Goal: Information Seeking & Learning: Learn about a topic

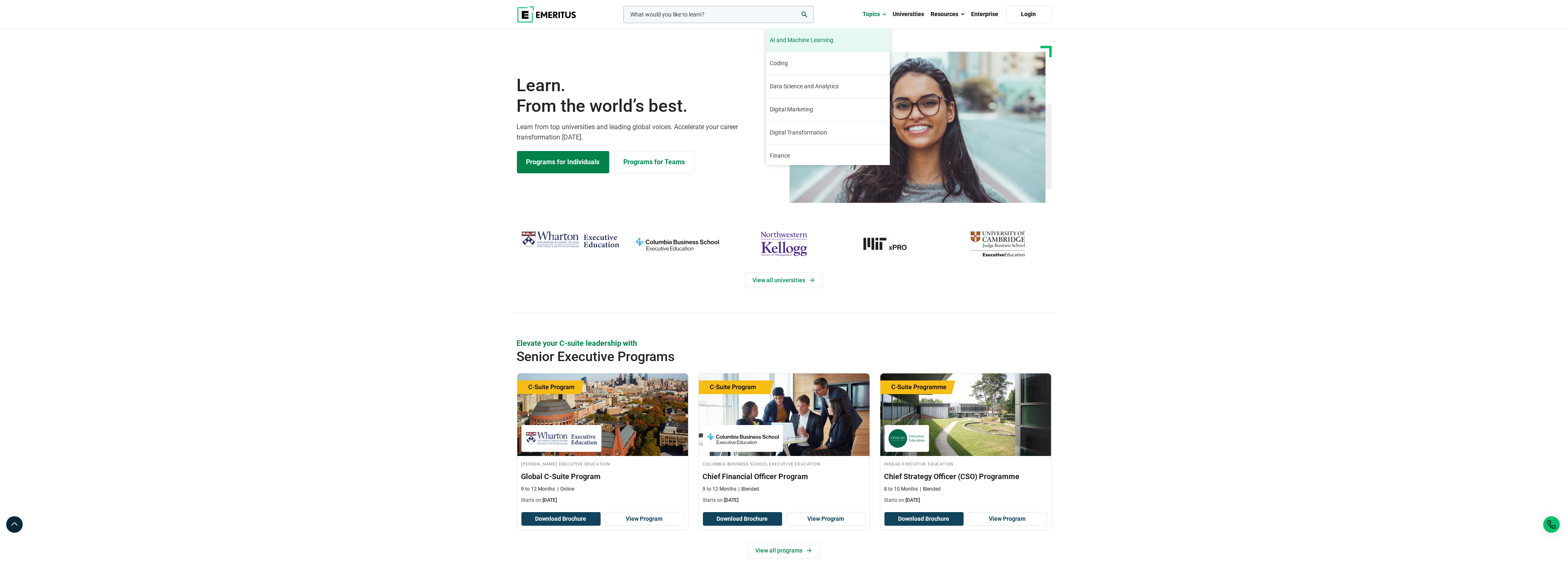
click at [803, 38] on span "AI and Machine Learning" at bounding box center [802, 40] width 63 height 9
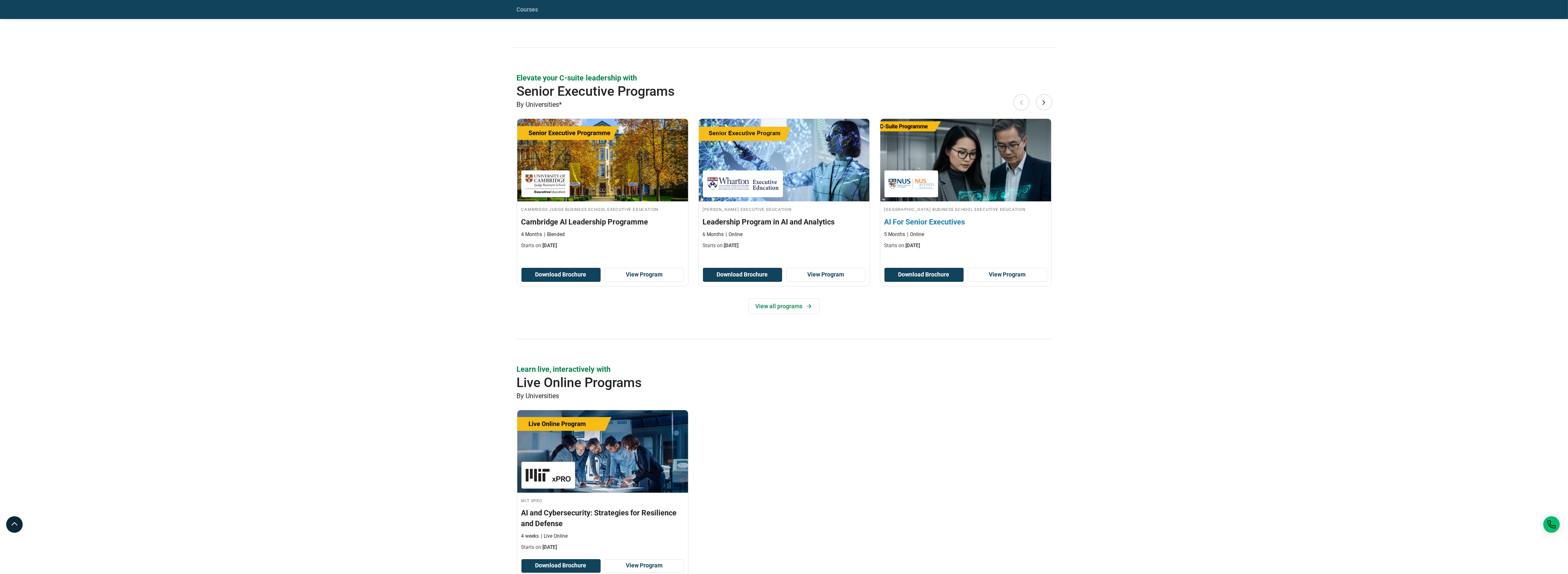
scroll to position [330, 0]
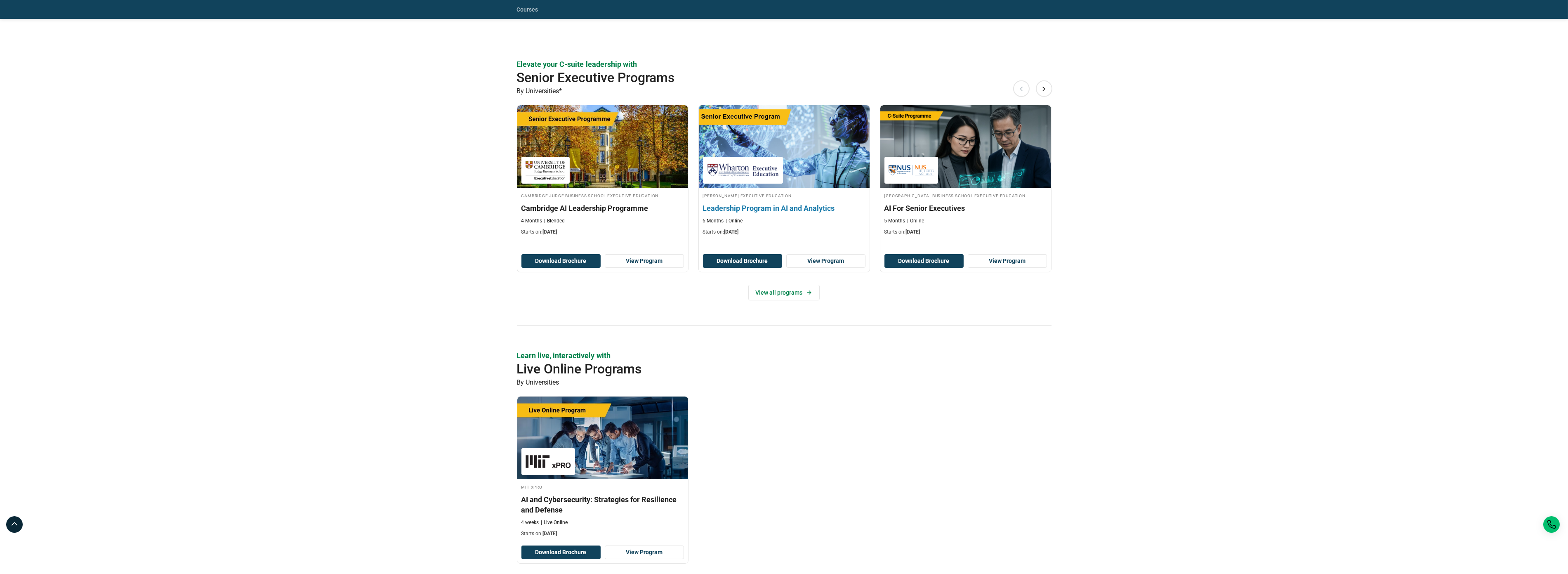
click at [780, 206] on h3 "Leadership Program in AI and Analytics" at bounding box center [784, 208] width 163 height 10
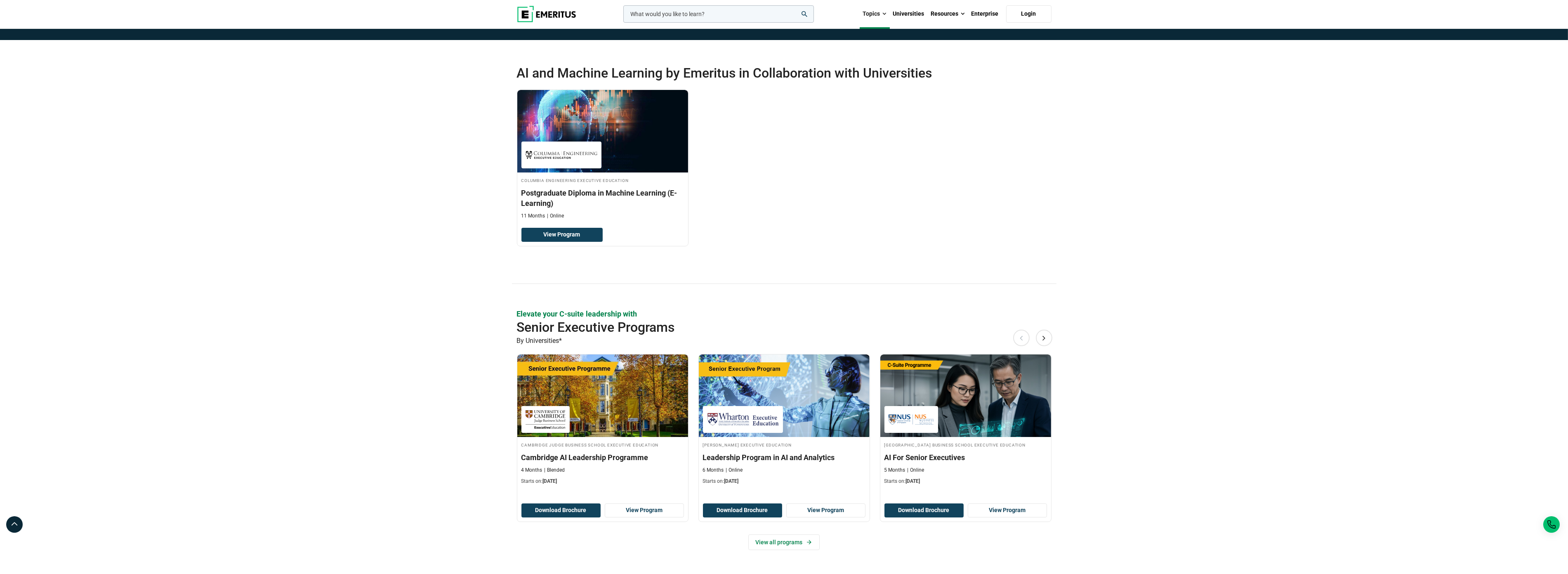
scroll to position [220, 0]
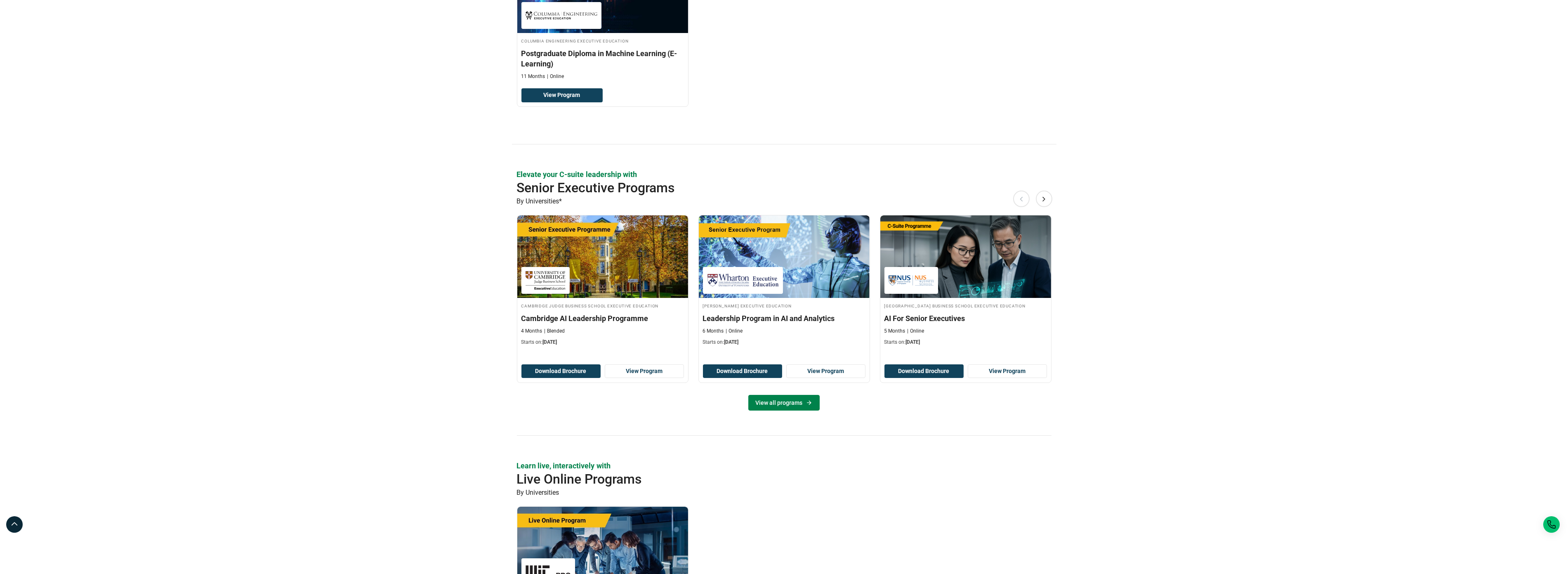
click at [791, 404] on link "View all programs" at bounding box center [783, 403] width 71 height 16
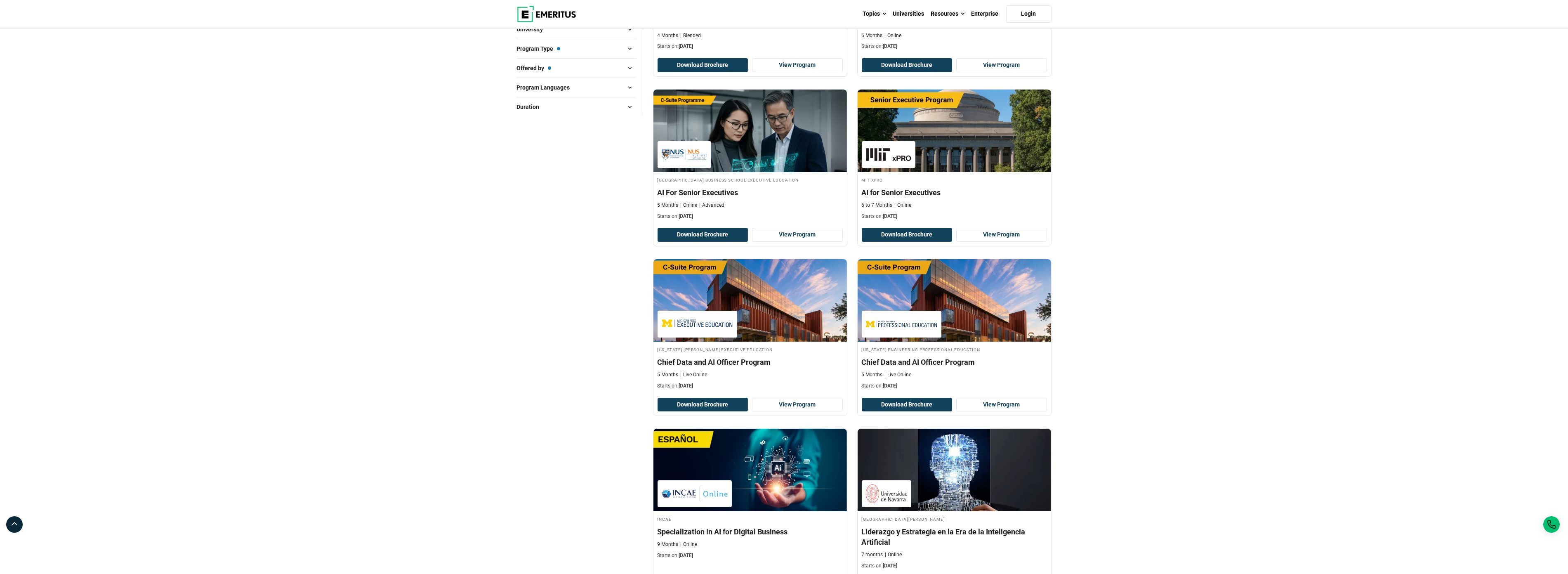
scroll to position [220, 0]
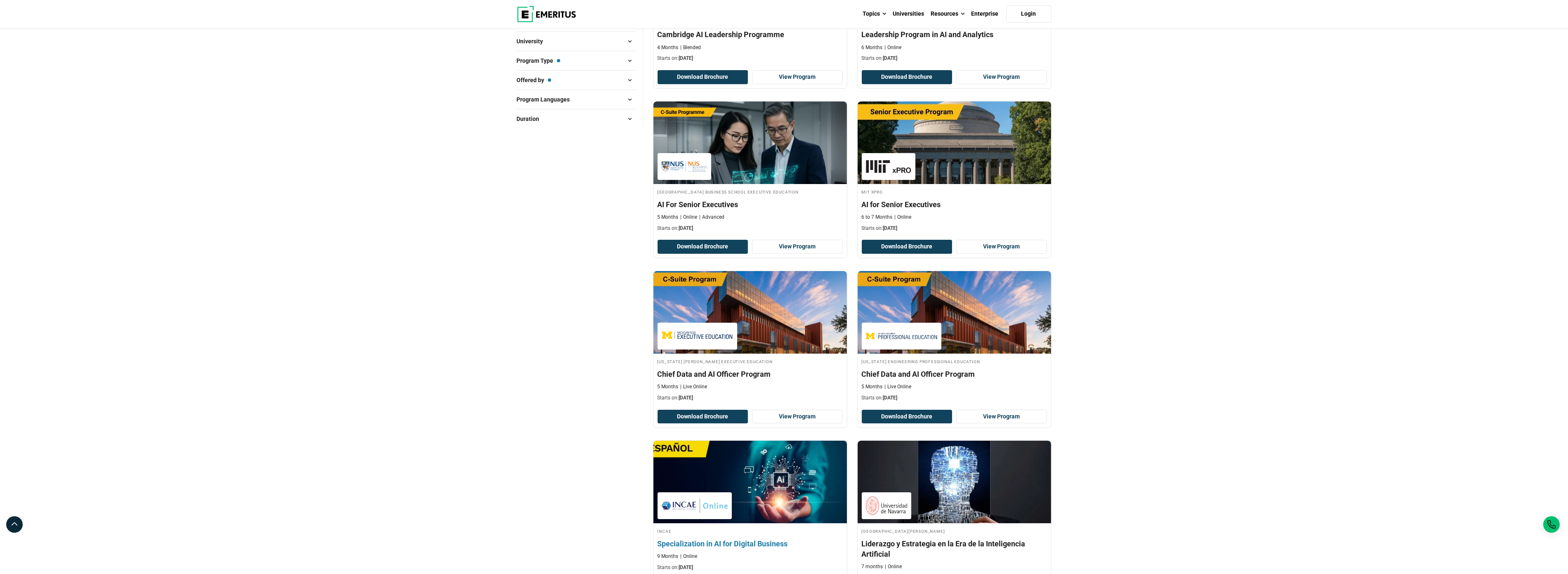
click at [739, 542] on h4 "Specialization in AI for Digital Business" at bounding box center [750, 543] width 185 height 10
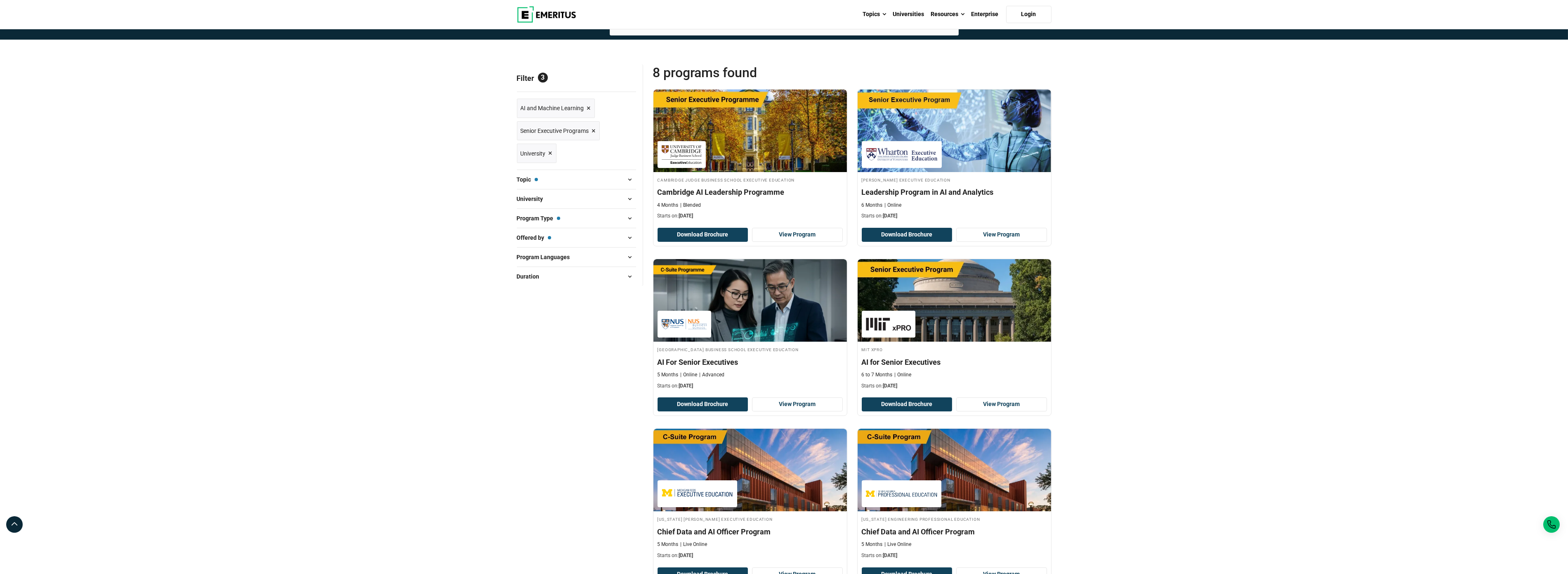
scroll to position [0, 0]
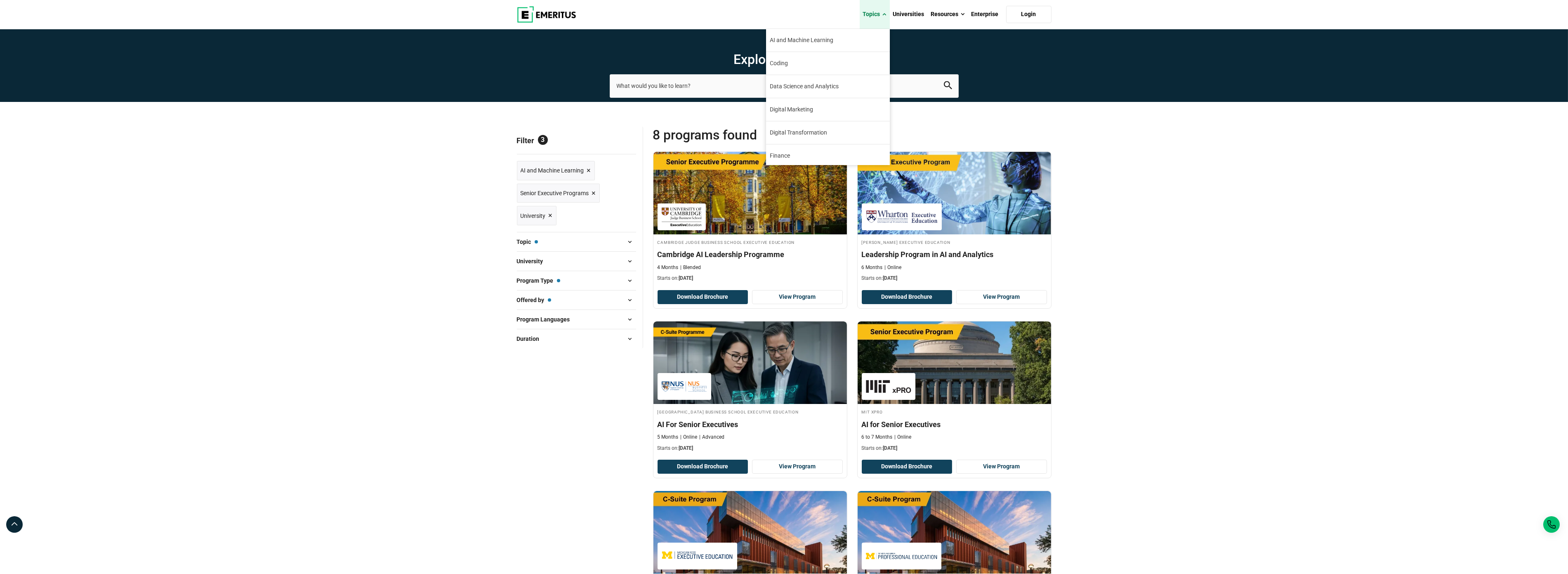
click at [886, 15] on span at bounding box center [884, 15] width 4 height 9
click at [799, 130] on span "Digital Transformation" at bounding box center [799, 133] width 57 height 9
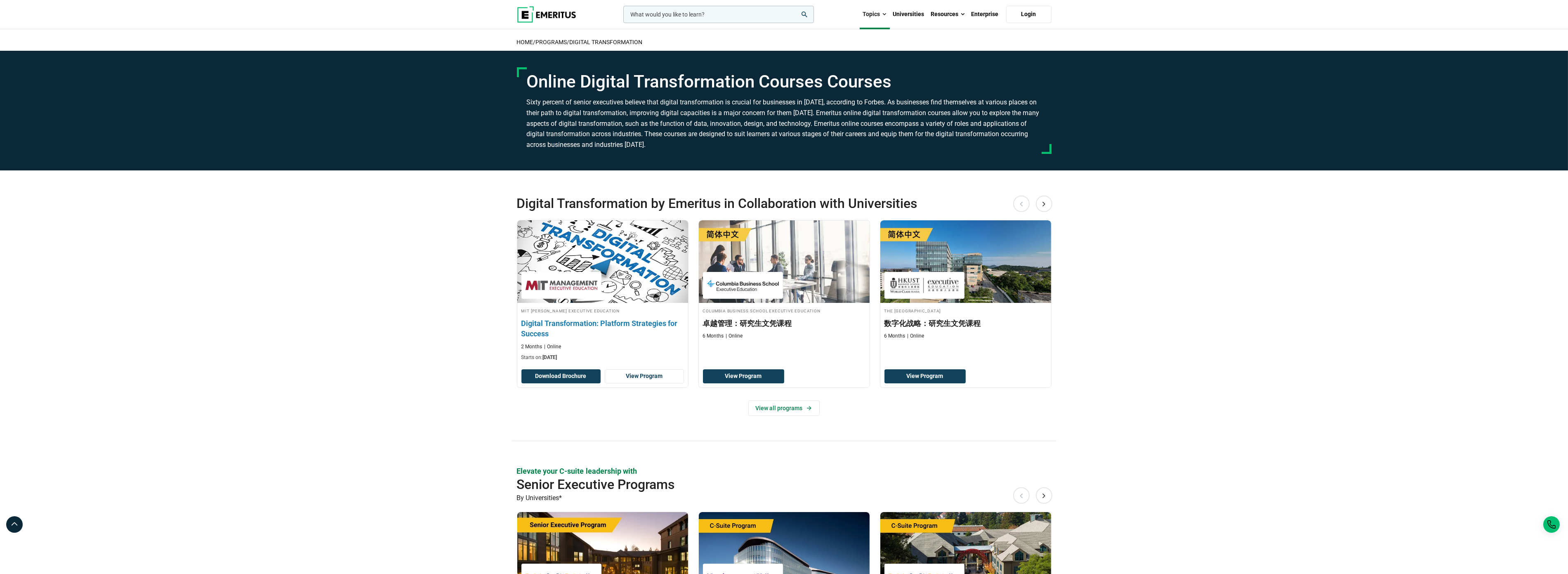
click at [580, 322] on h3 "Digital Transformation: Platform Strategies for Success" at bounding box center [603, 329] width 163 height 21
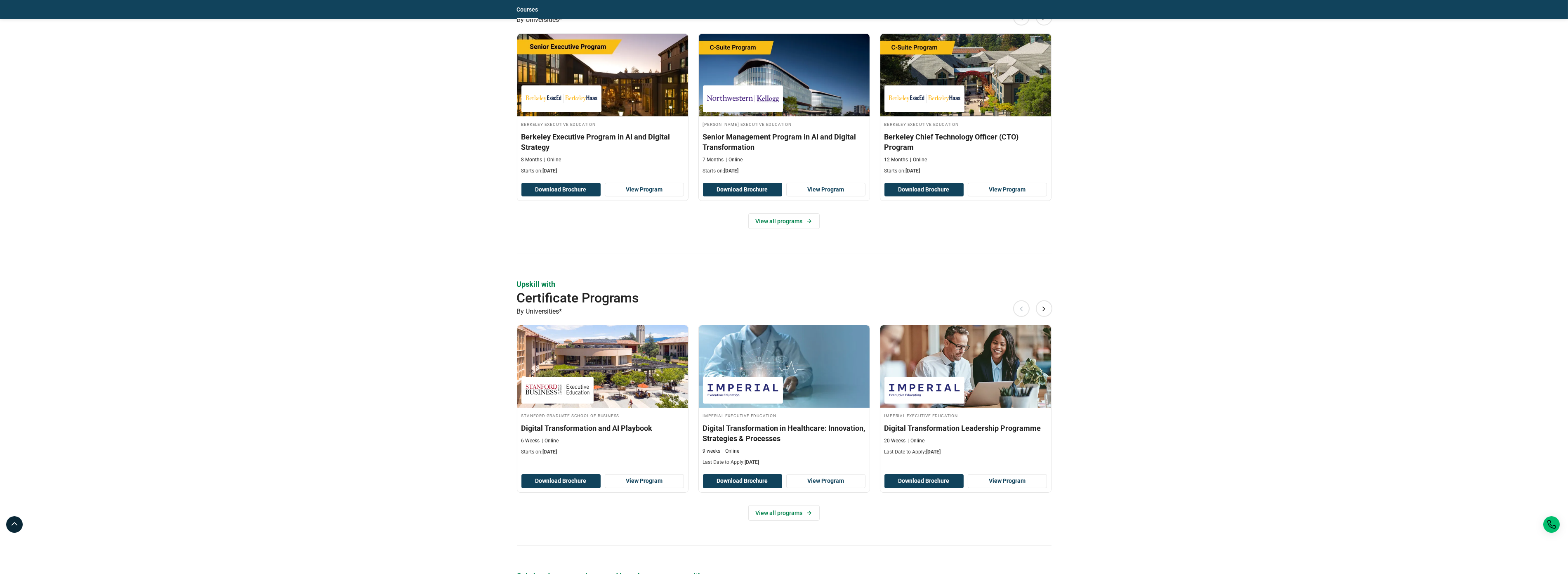
scroll to position [550, 0]
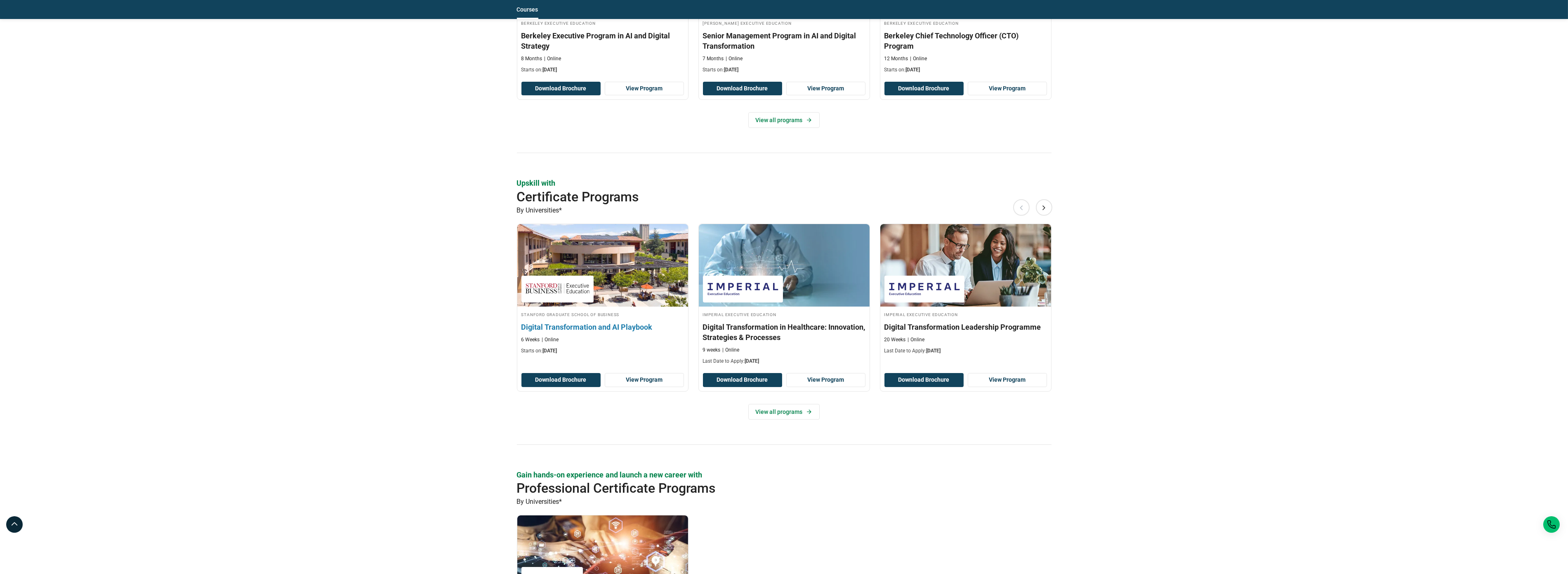
click at [602, 327] on h3 "Digital Transformation and AI Playbook" at bounding box center [603, 327] width 163 height 10
click at [1184, 472] on div "Elevate your C-suite leadership with Senior Executive Programs By Universities*…" at bounding box center [784, 285] width 1568 height 847
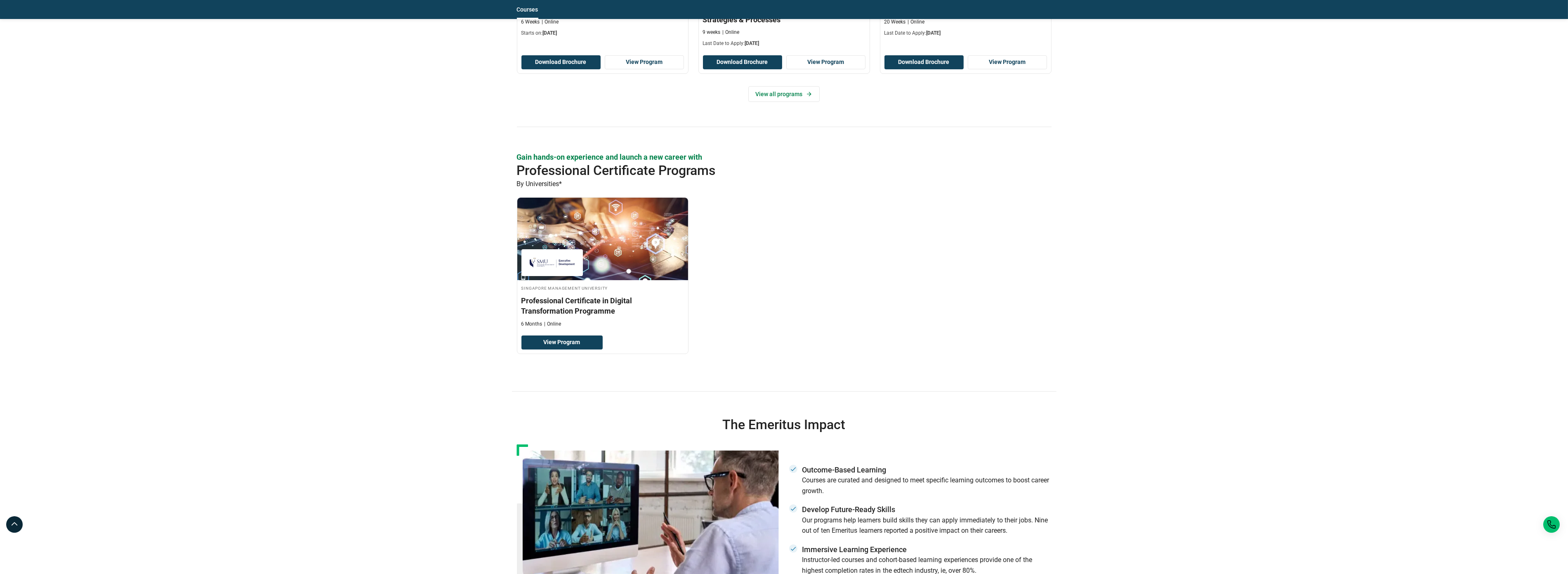
scroll to position [880, 0]
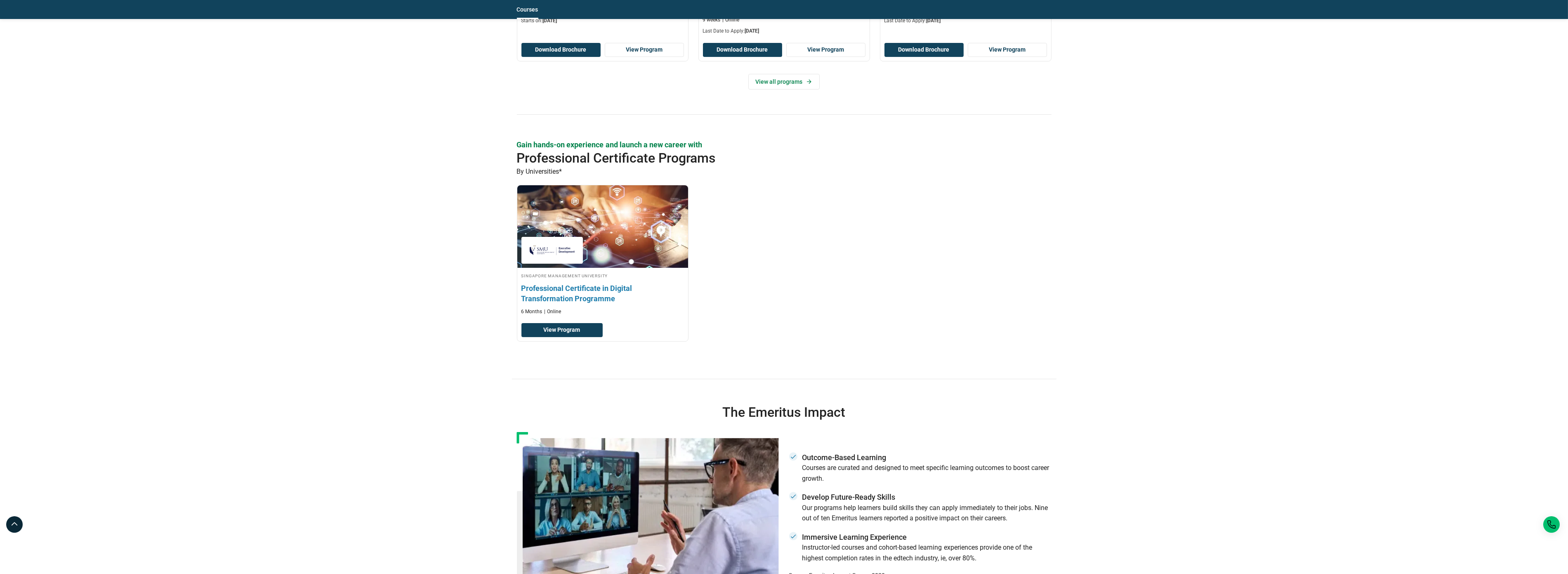
click at [592, 298] on h3 "Professional Certificate in Digital Transformation Programme" at bounding box center [603, 293] width 163 height 21
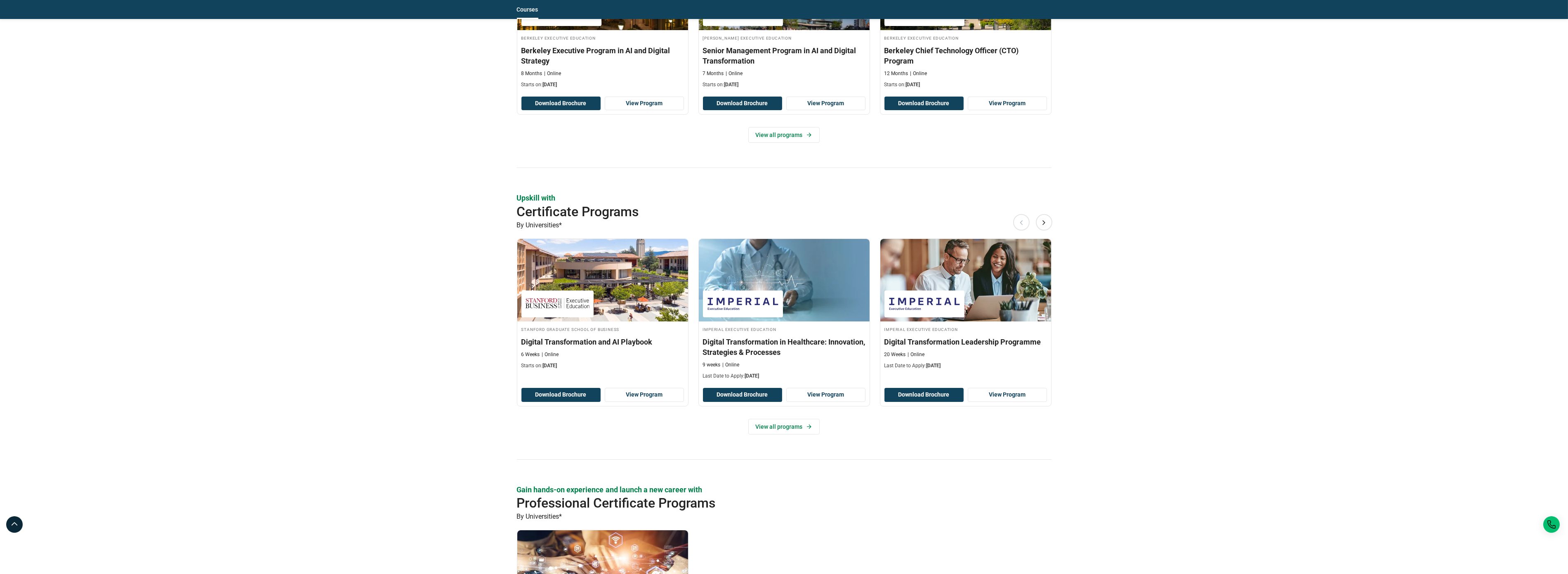
scroll to position [589, 0]
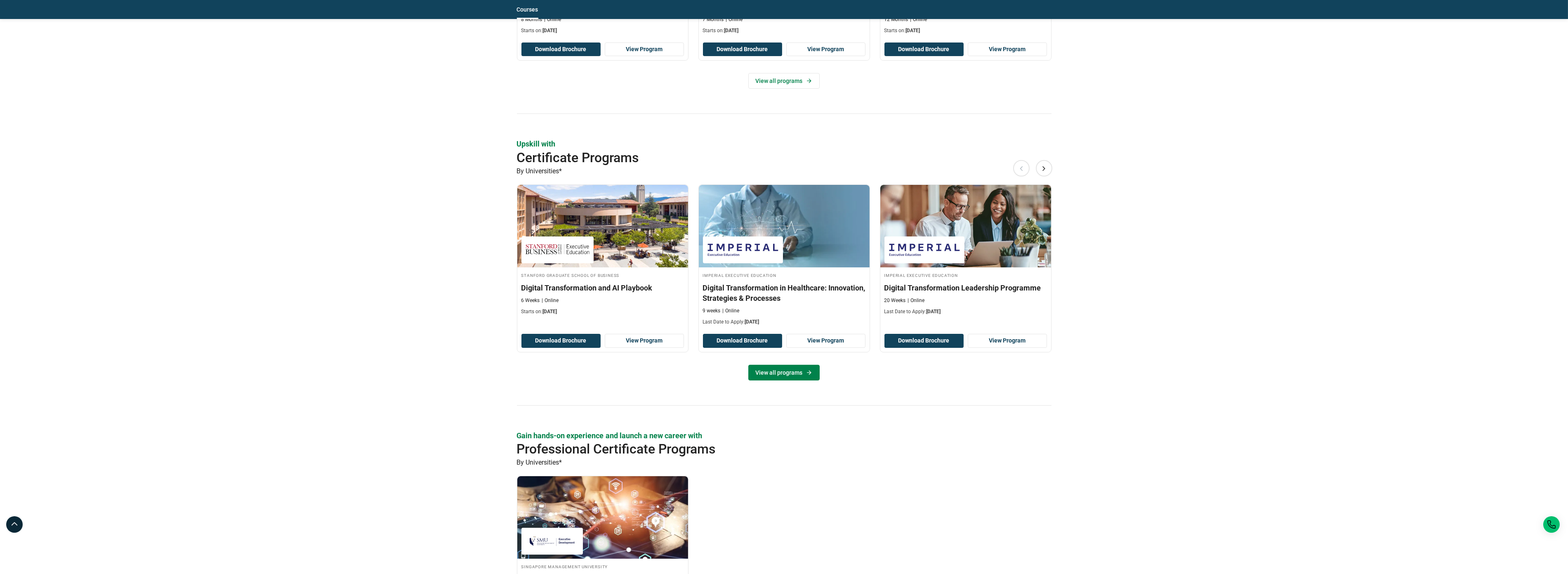
click at [784, 376] on link "View all programs" at bounding box center [783, 373] width 71 height 16
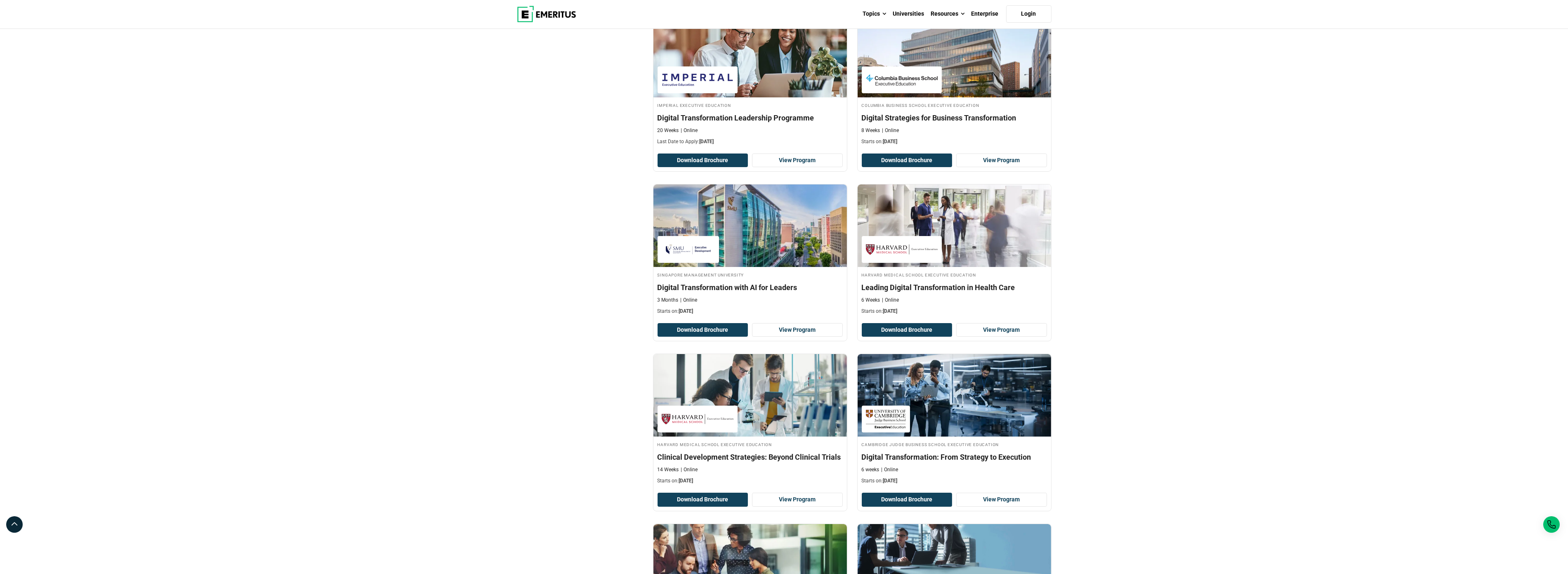
scroll to position [330, 0]
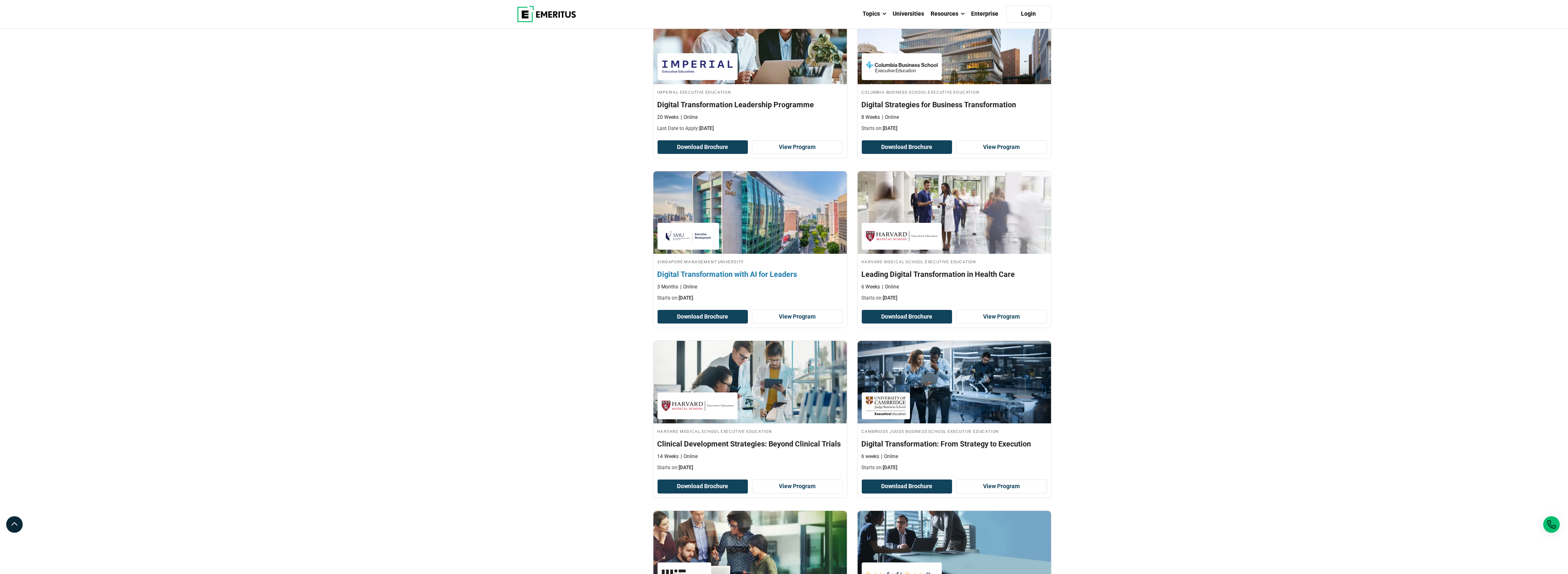
click at [735, 273] on h4 "Digital Transformation with AI for Leaders" at bounding box center [750, 274] width 185 height 10
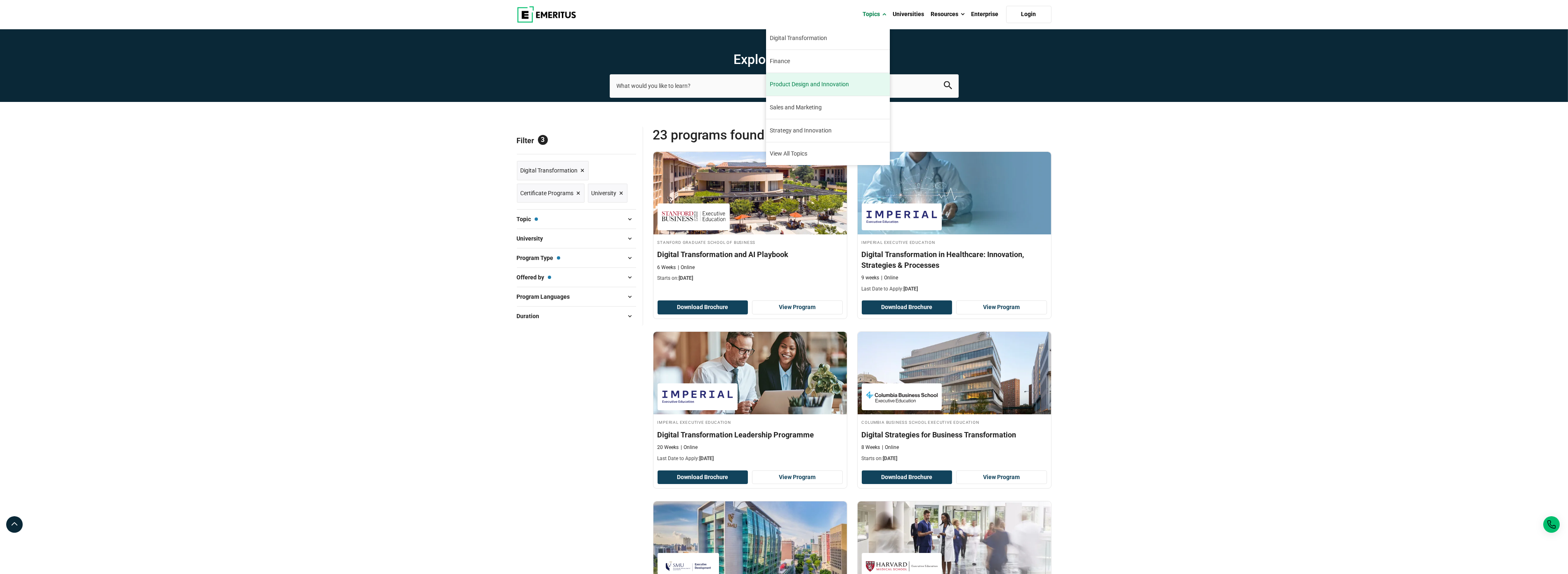
scroll to position [0, 0]
click at [816, 41] on span "AI and Machine Learning" at bounding box center [802, 40] width 63 height 9
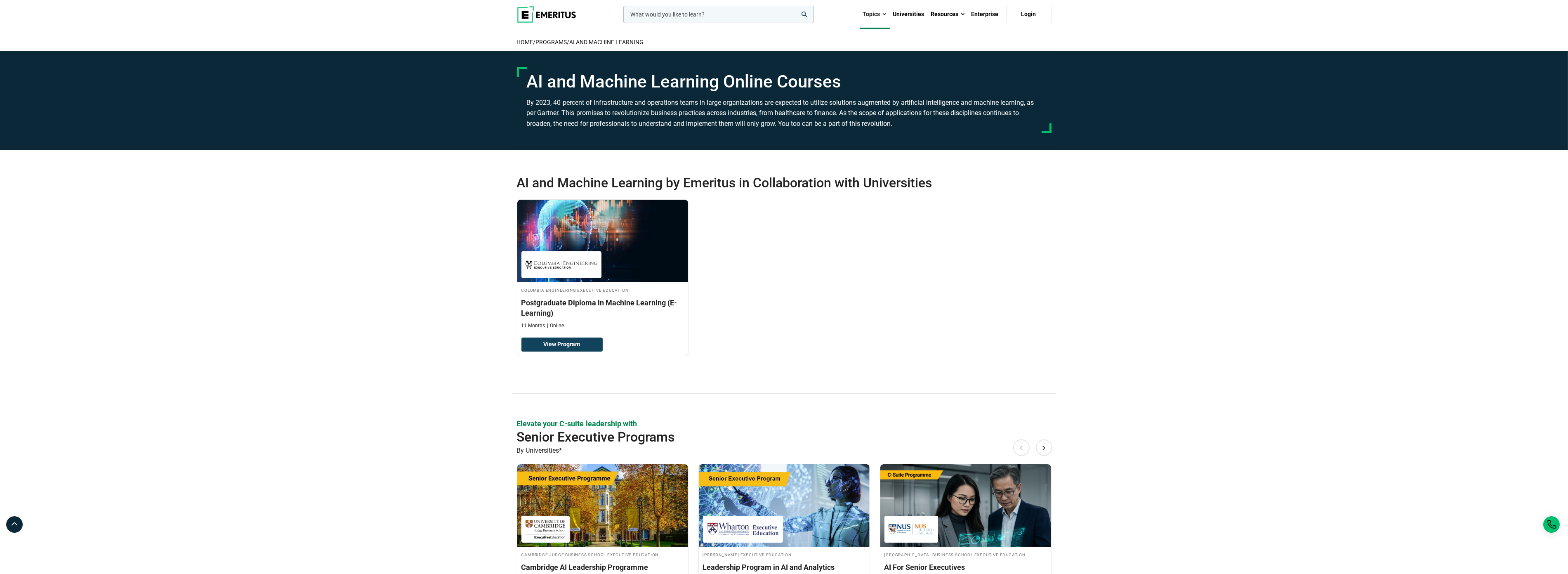
scroll to position [220, 0]
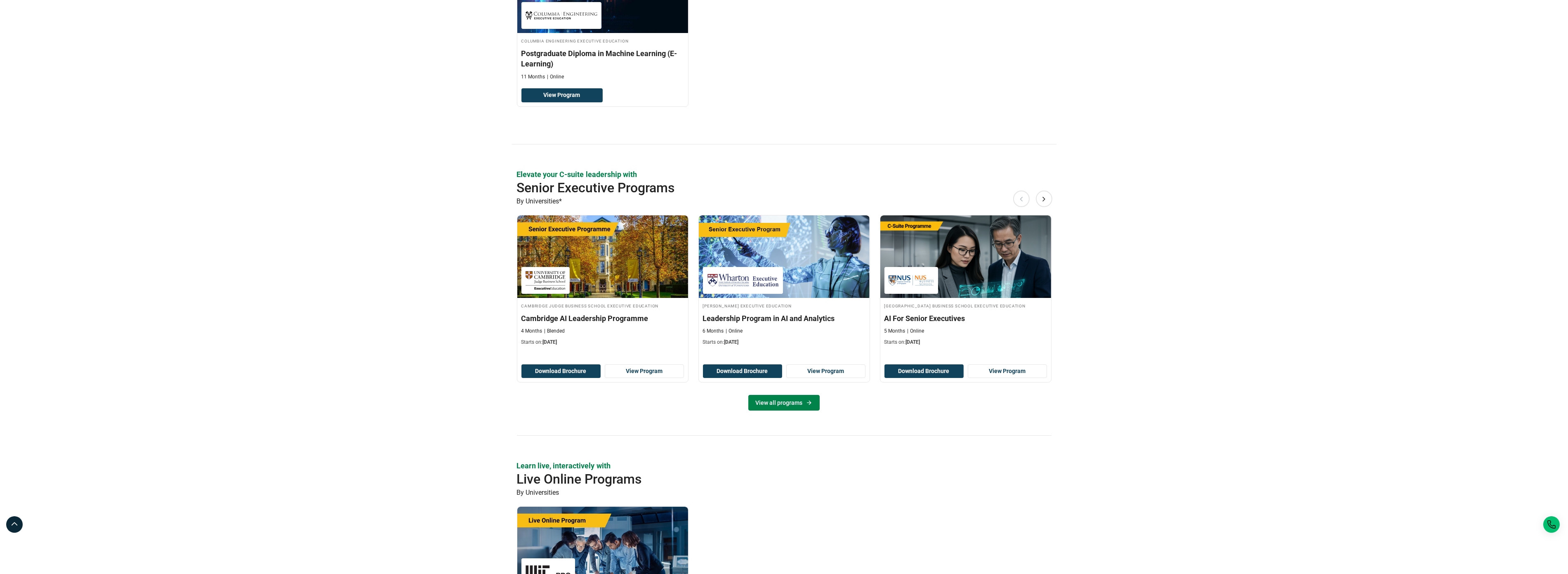
click at [784, 404] on link "View all programs" at bounding box center [783, 403] width 71 height 16
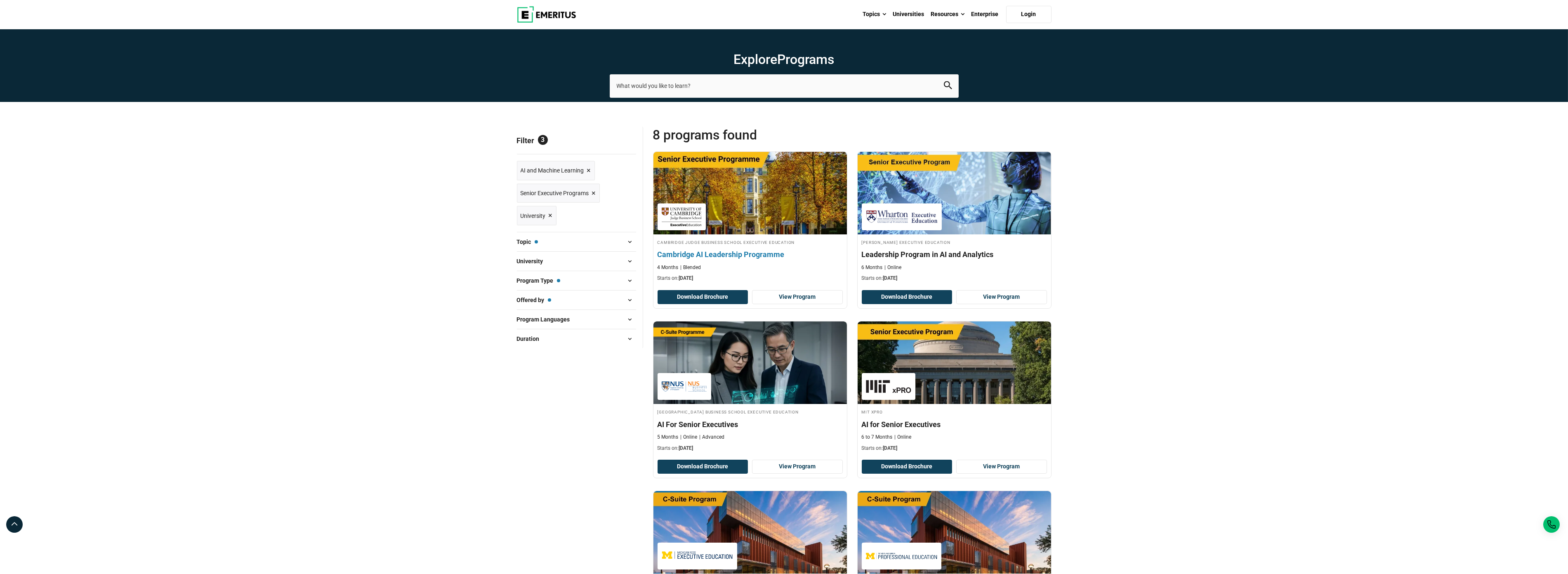
click at [732, 254] on h4 "Cambridge AI Leadership Programme" at bounding box center [750, 254] width 185 height 10
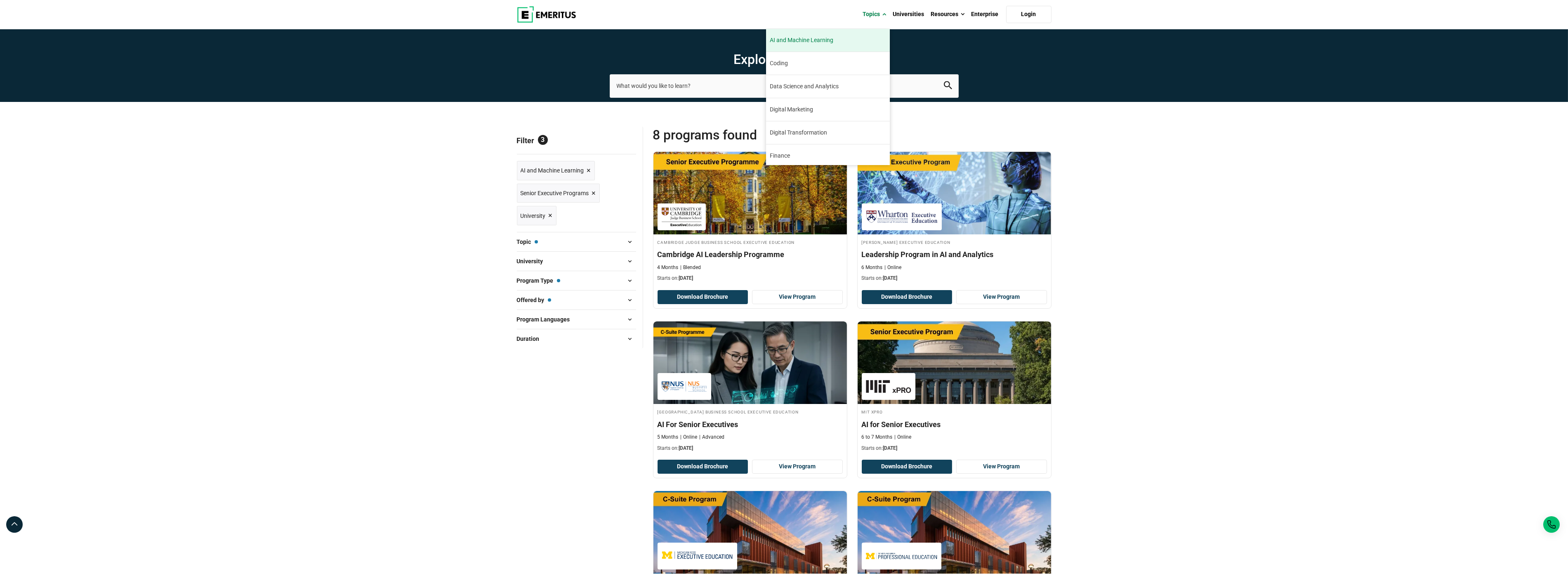
click at [808, 43] on span "AI and Machine Learning" at bounding box center [802, 40] width 63 height 9
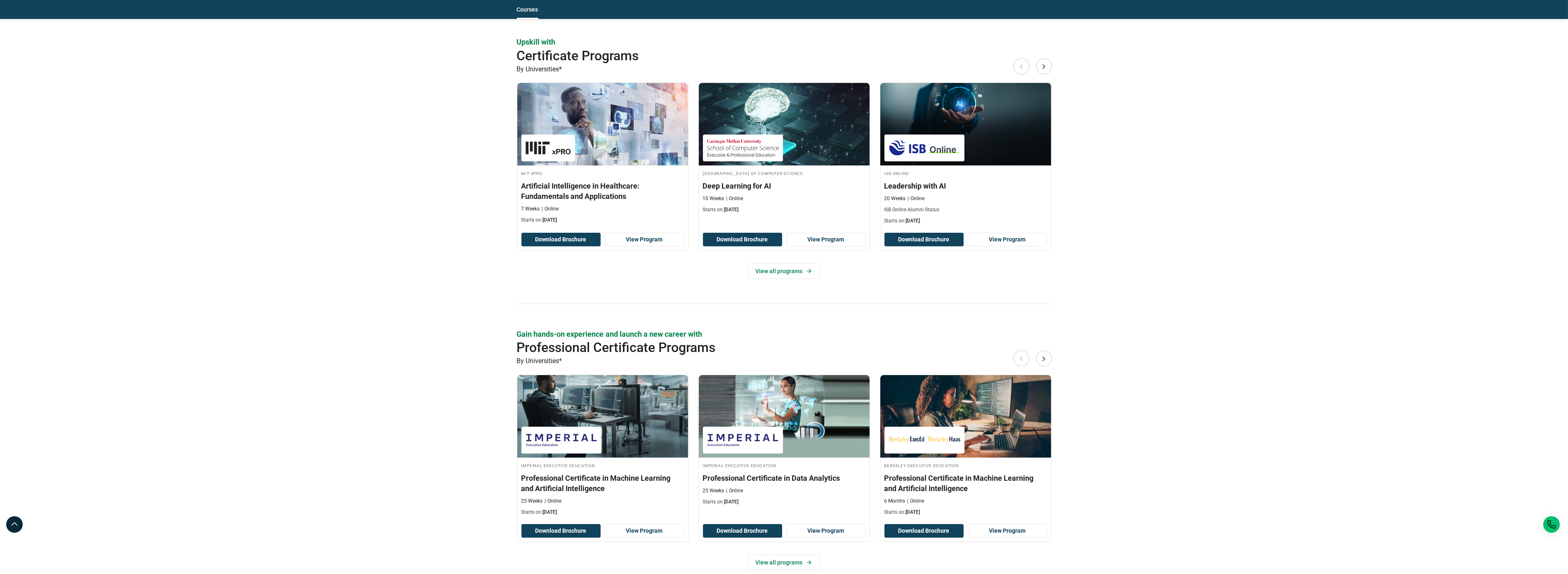
scroll to position [990, 0]
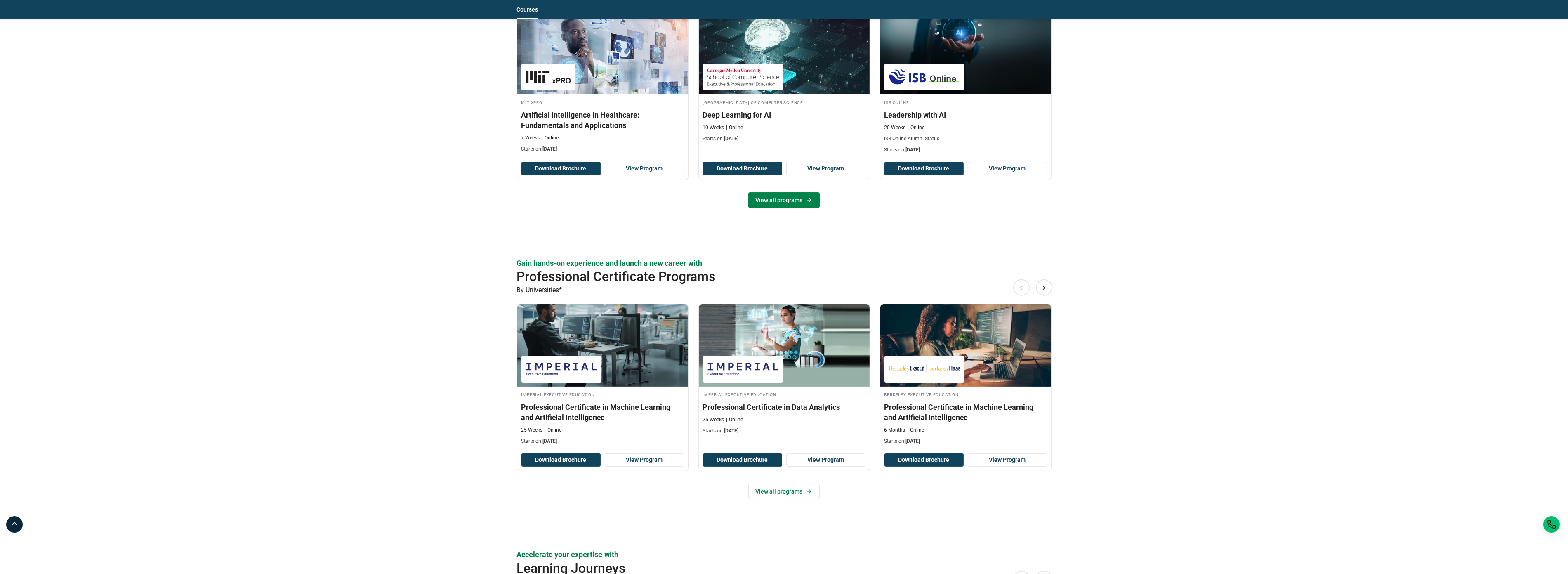
click at [784, 205] on link "View all programs" at bounding box center [783, 200] width 71 height 16
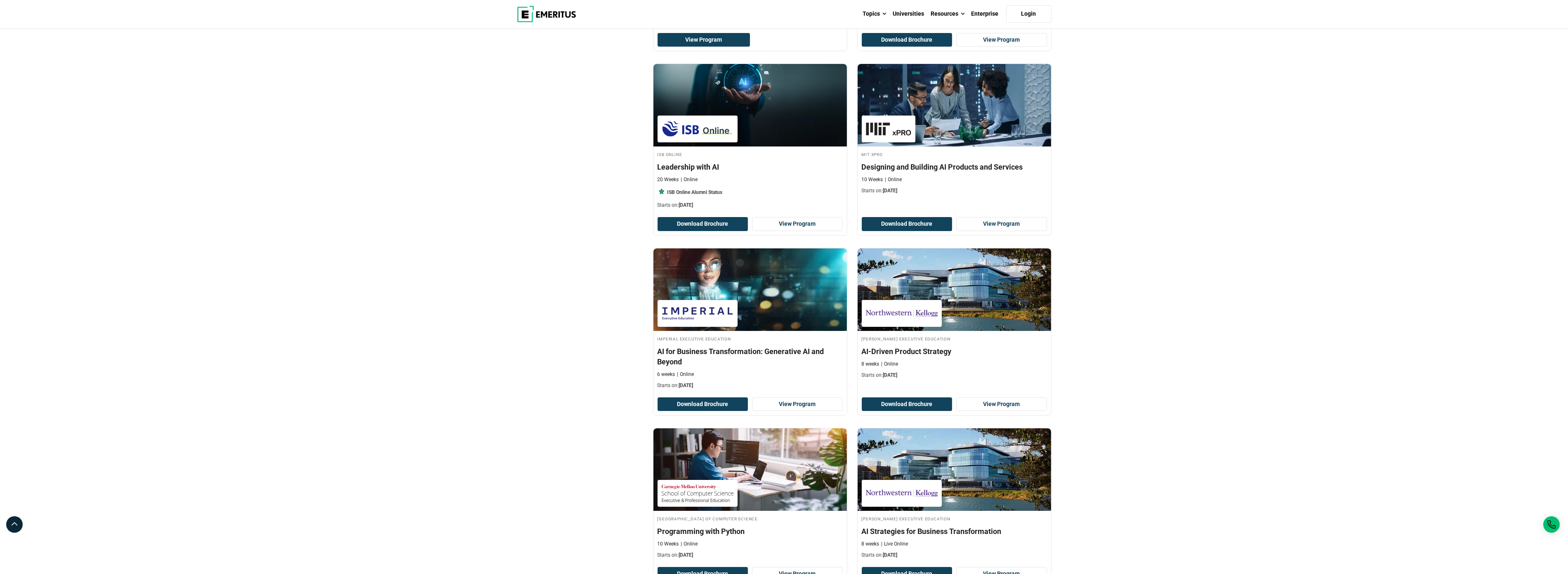
scroll to position [439, 0]
